Goal: Find specific fact: Find contact information

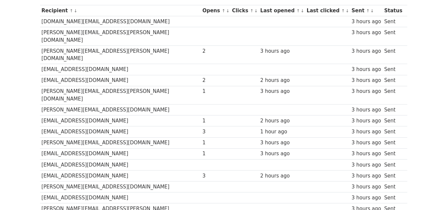
scroll to position [95, 0]
drag, startPoint x: 70, startPoint y: 108, endPoint x: 100, endPoint y: 110, distance: 29.8
click at [100, 126] on td "[EMAIL_ADDRESS][DOMAIN_NAME]" at bounding box center [120, 131] width 161 height 11
copy td "chichomz.com"
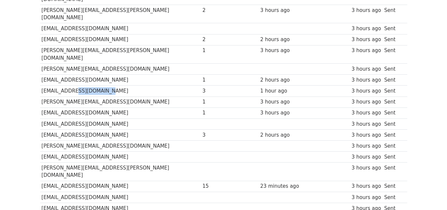
scroll to position [135, 0]
drag, startPoint x: 98, startPoint y: 157, endPoint x: 70, endPoint y: 157, distance: 28.8
click at [70, 180] on td "[EMAIL_ADDRESS][DOMAIN_NAME]" at bounding box center [120, 185] width 161 height 11
copy td "mescairo.com"
drag, startPoint x: 104, startPoint y: 68, endPoint x: 71, endPoint y: 69, distance: 33.1
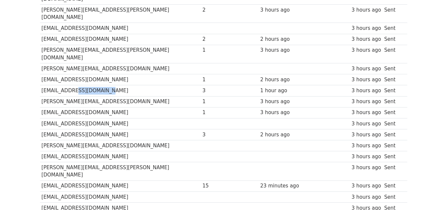
click at [71, 85] on td "[EMAIL_ADDRESS][DOMAIN_NAME]" at bounding box center [120, 90] width 161 height 11
copy td "chichomz.com"
